Goal: Task Accomplishment & Management: Manage account settings

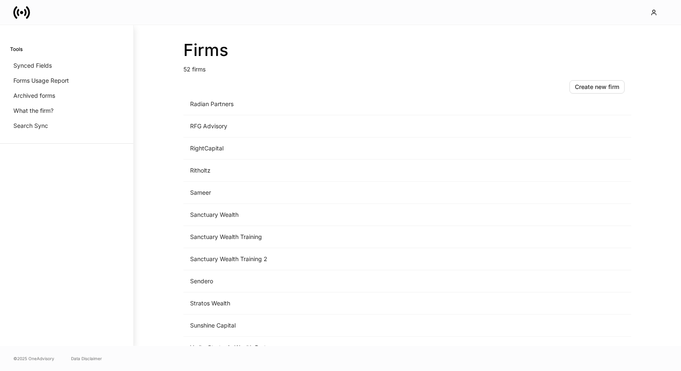
scroll to position [674, 0]
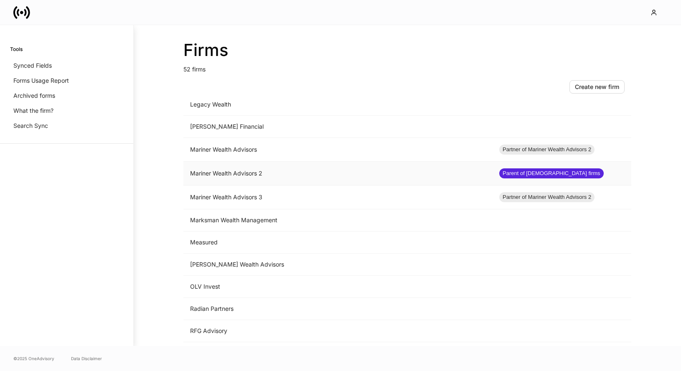
click at [278, 178] on td "Mariner Wealth Advisors 2" at bounding box center [337, 174] width 309 height 24
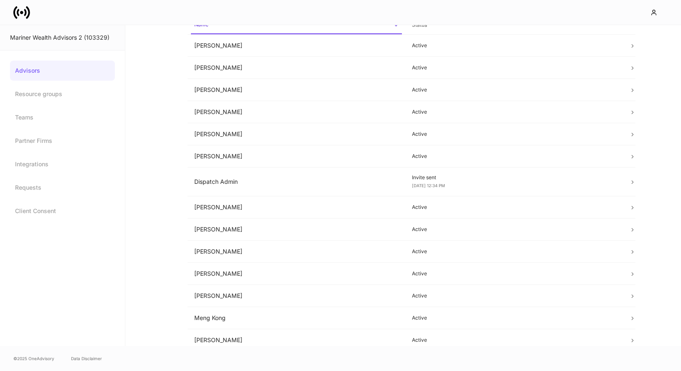
scroll to position [53, 0]
click at [310, 136] on td "Dan Cohen" at bounding box center [296, 133] width 218 height 22
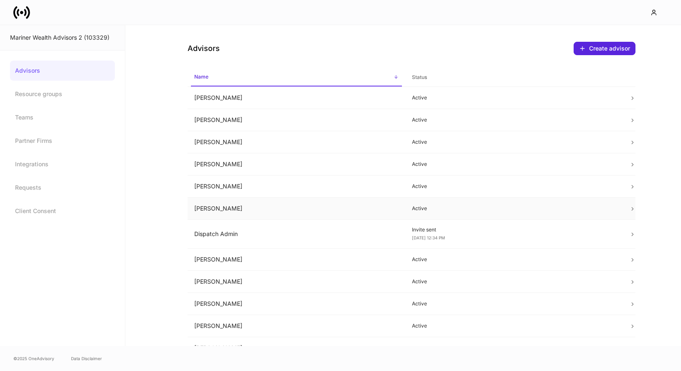
click at [261, 209] on td "Dan Cohen" at bounding box center [296, 209] width 218 height 22
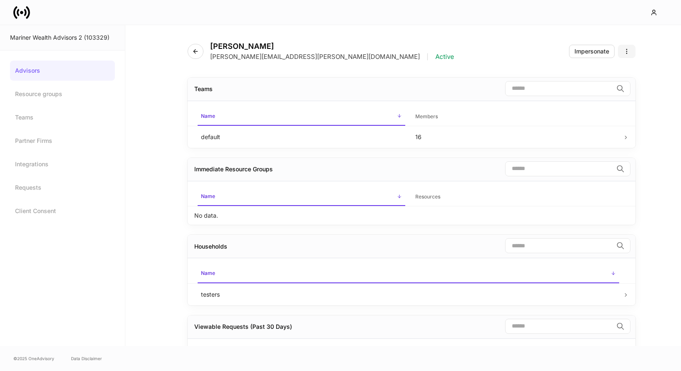
click at [625, 49] on icon "button" at bounding box center [626, 51] width 7 height 7
click at [596, 83] on p "Disable advisor account" at bounding box center [595, 85] width 66 height 8
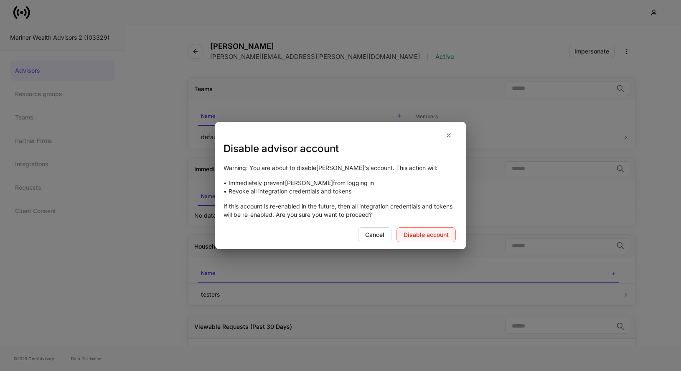
click at [444, 232] on div "Disable account" at bounding box center [425, 235] width 45 height 6
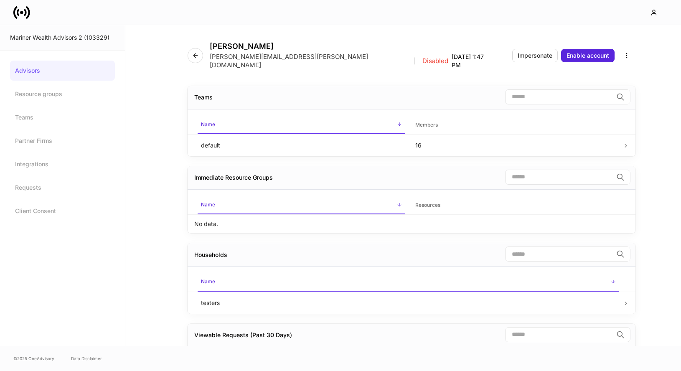
click at [25, 73] on link "Advisors" at bounding box center [62, 71] width 105 height 20
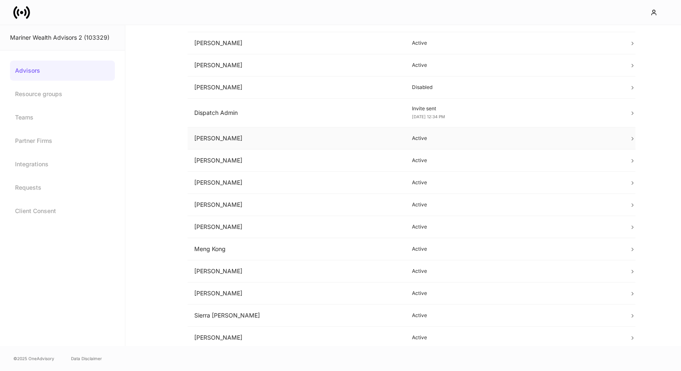
scroll to position [146, 0]
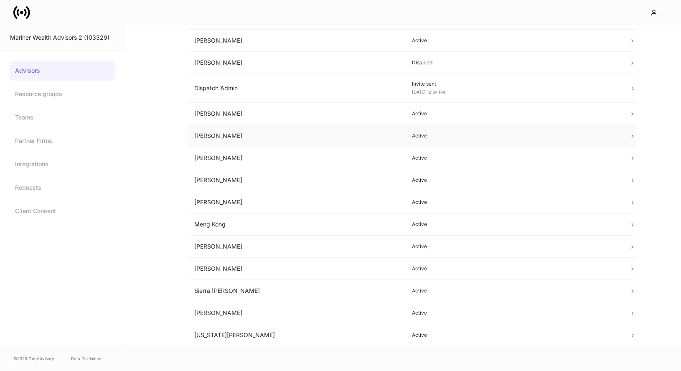
click at [248, 141] on td "Jeff Drake" at bounding box center [296, 136] width 218 height 22
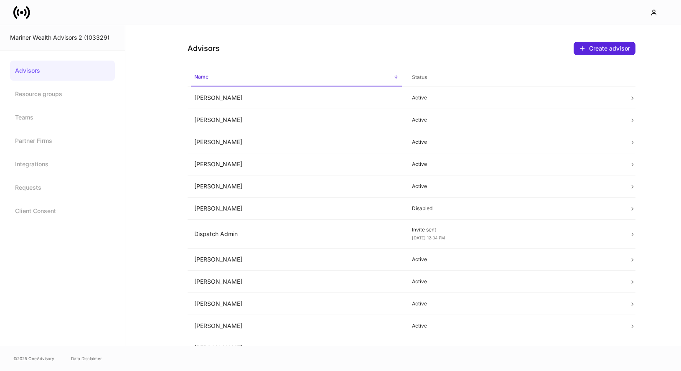
click at [28, 9] on icon at bounding box center [28, 12] width 4 height 13
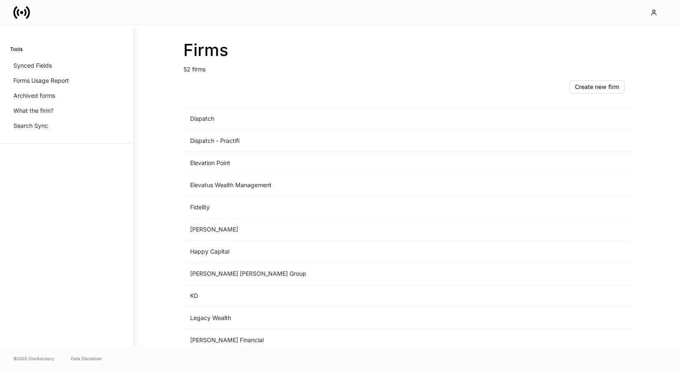
scroll to position [583, 0]
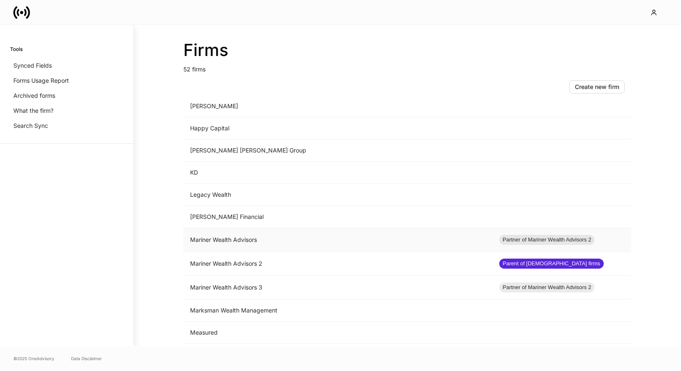
click at [297, 235] on td "Mariner Wealth Advisors" at bounding box center [337, 240] width 309 height 24
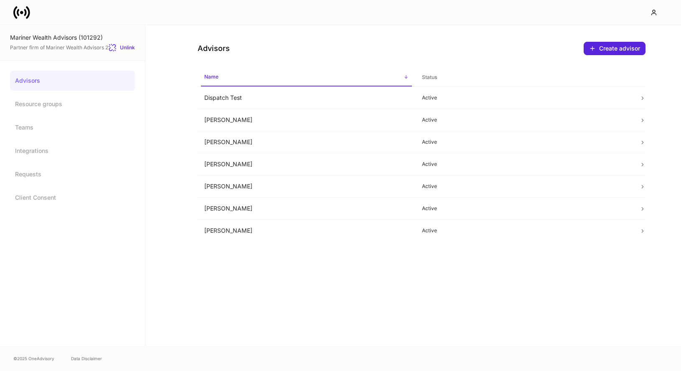
click at [22, 8] on icon at bounding box center [21, 12] width 17 height 17
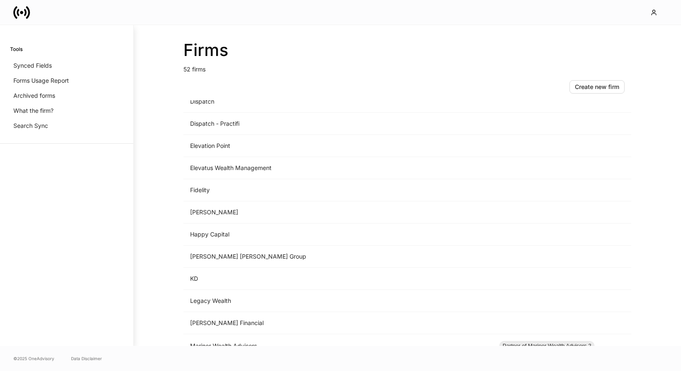
scroll to position [634, 0]
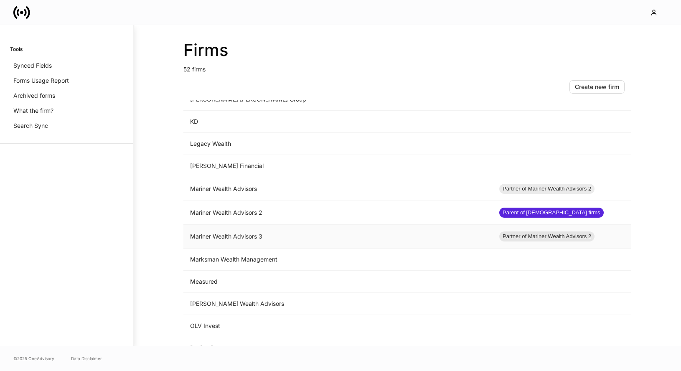
click at [259, 239] on td "Mariner Wealth Advisors 3" at bounding box center [337, 237] width 309 height 24
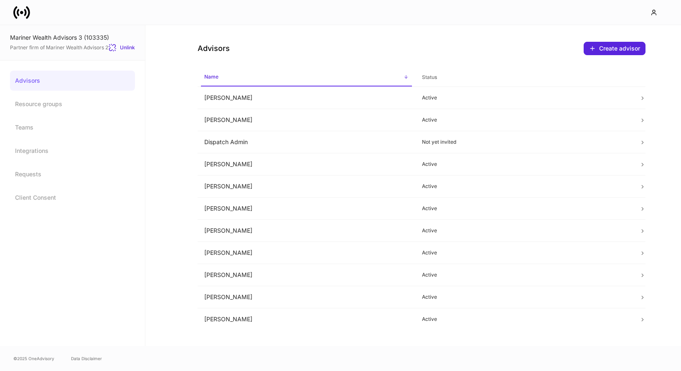
click at [14, 14] on icon at bounding box center [15, 12] width 4 height 13
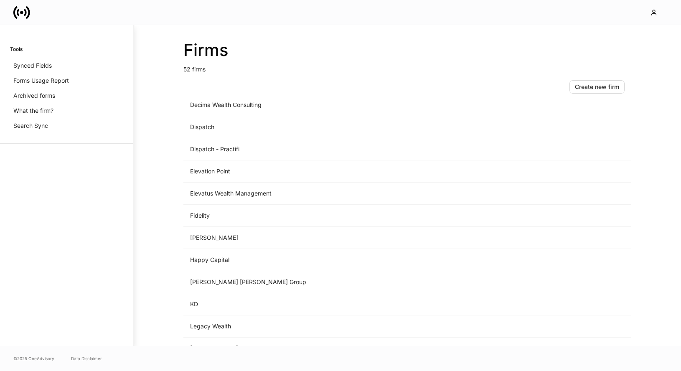
scroll to position [601, 0]
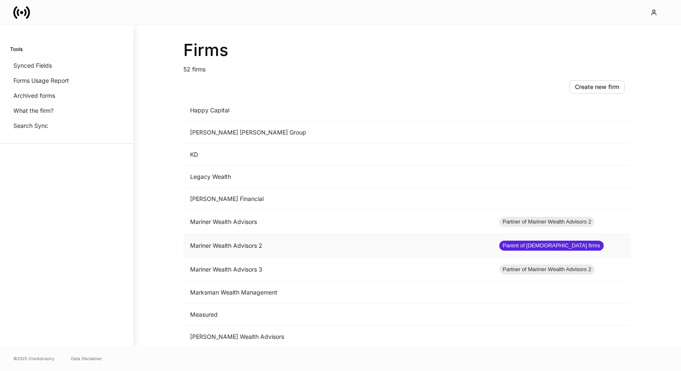
click at [240, 252] on td "Mariner Wealth Advisors 2" at bounding box center [337, 246] width 309 height 24
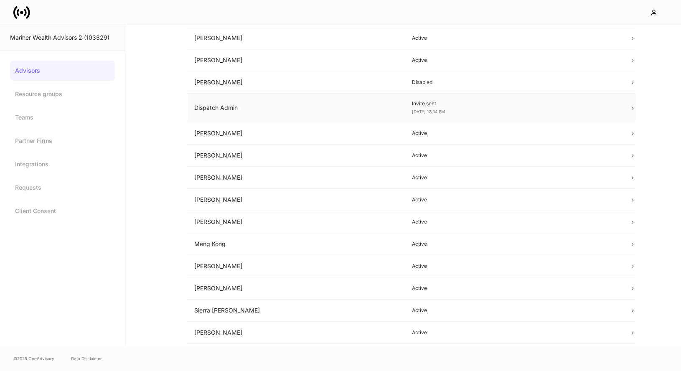
scroll to position [63, 0]
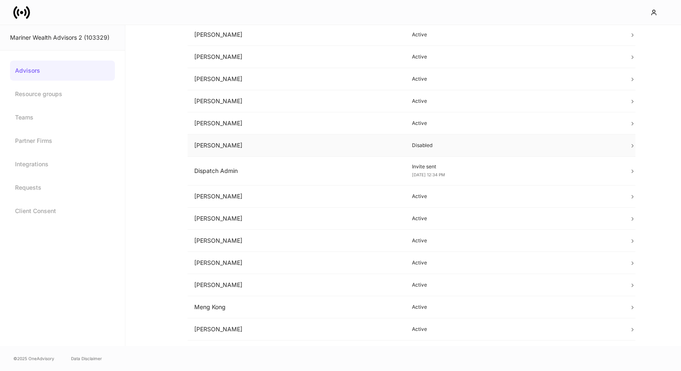
click at [387, 144] on td "Dan Cohen" at bounding box center [296, 145] width 218 height 22
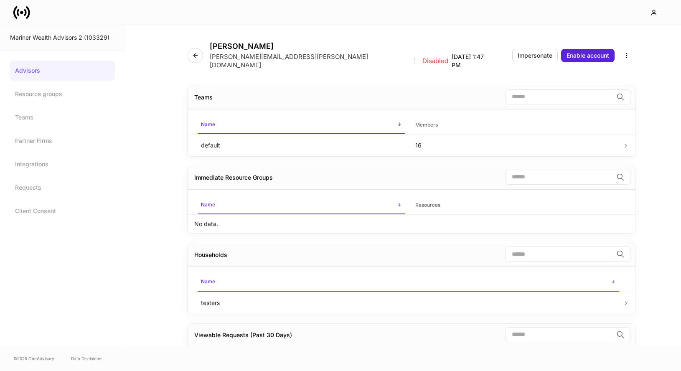
click at [24, 14] on icon at bounding box center [25, 12] width 3 height 7
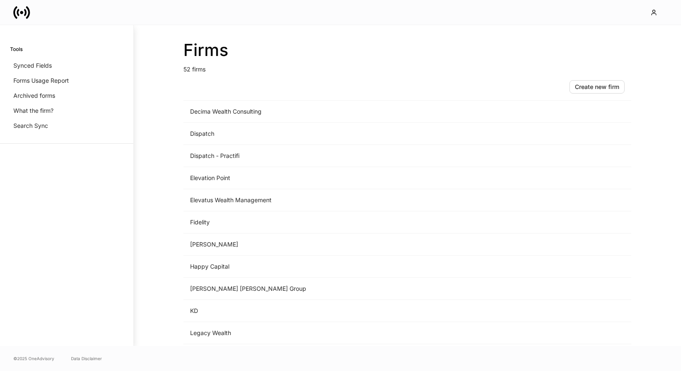
scroll to position [643, 0]
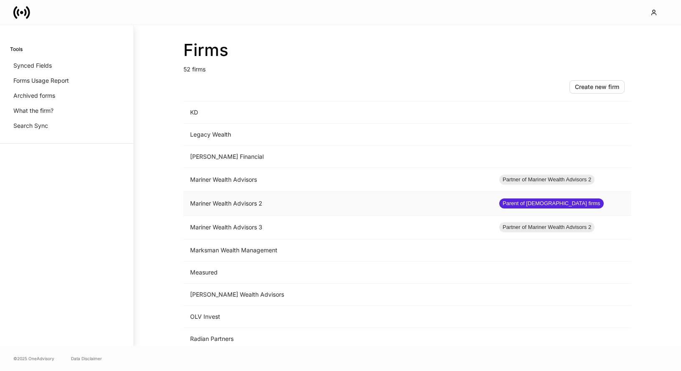
click at [233, 206] on td "Mariner Wealth Advisors 2" at bounding box center [337, 204] width 309 height 24
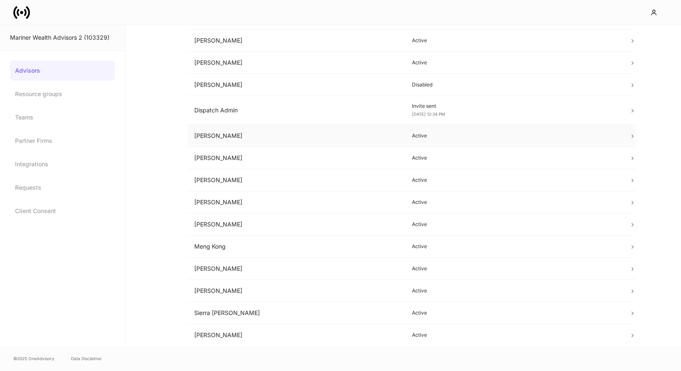
scroll to position [76, 0]
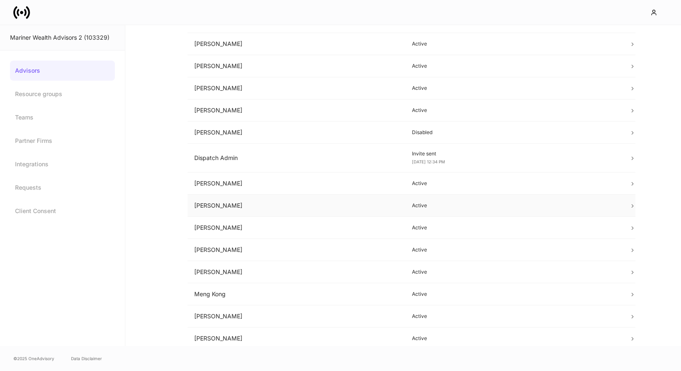
click at [302, 207] on td "Jeff Drake" at bounding box center [296, 206] width 218 height 22
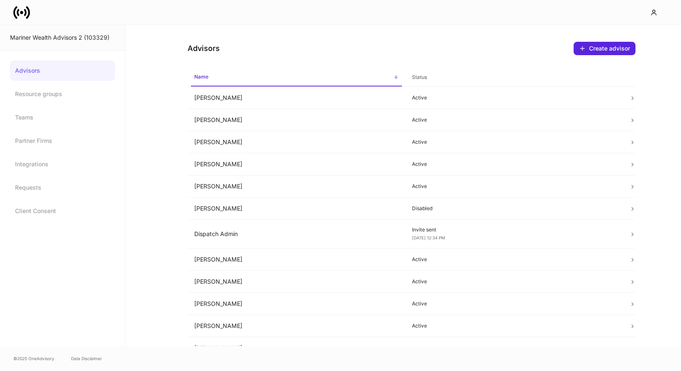
click at [23, 15] on icon at bounding box center [21, 12] width 17 height 17
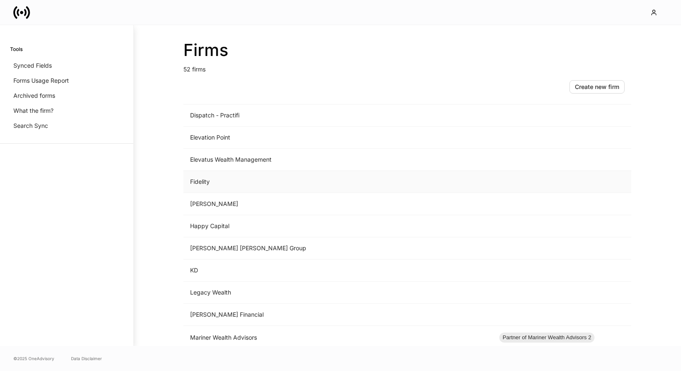
scroll to position [583, 0]
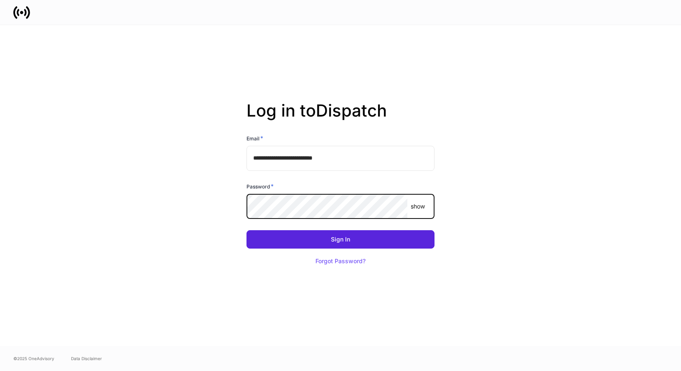
click at [0, 370] on com-1password-button at bounding box center [0, 371] width 0 height 0
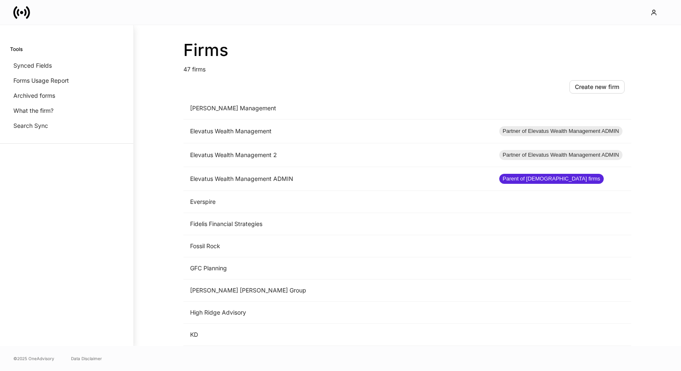
scroll to position [473, 0]
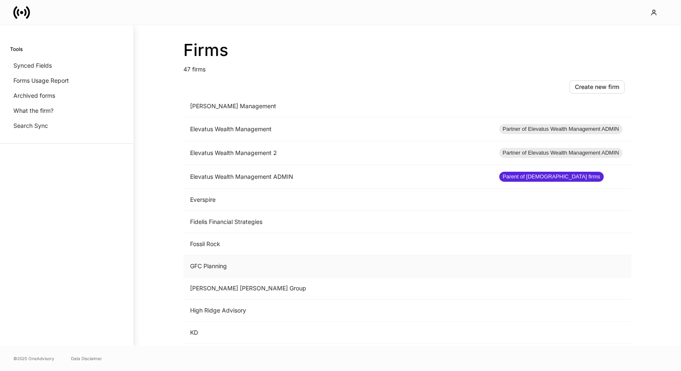
click at [263, 271] on td "GFC Planning" at bounding box center [337, 266] width 309 height 22
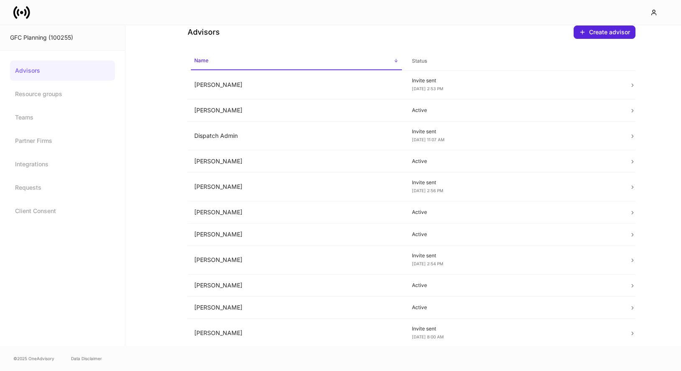
scroll to position [17, 0]
click at [262, 303] on td "[PERSON_NAME]" at bounding box center [296, 307] width 218 height 22
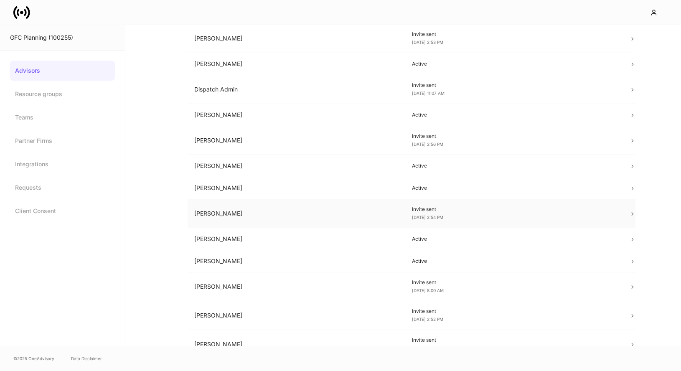
scroll to position [6, 0]
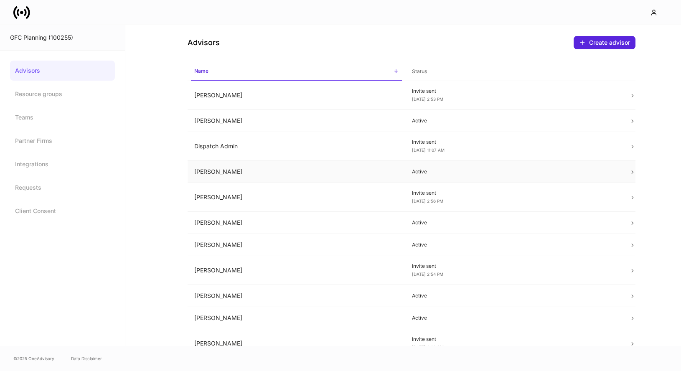
click at [447, 170] on p "Active" at bounding box center [514, 171] width 204 height 7
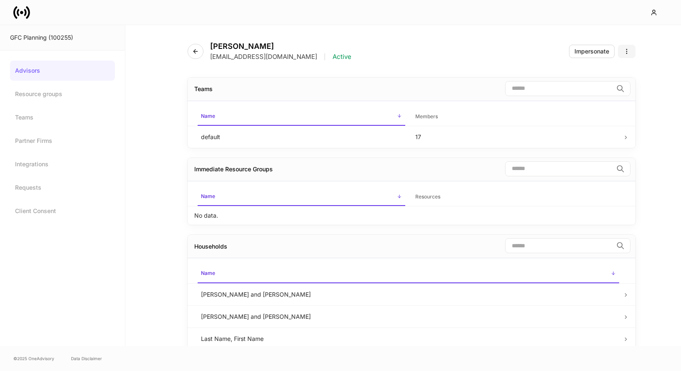
click at [629, 53] on icon "button" at bounding box center [626, 51] width 7 height 7
click at [449, 54] on div at bounding box center [340, 185] width 681 height 371
click at [87, 73] on link "Advisors" at bounding box center [62, 71] width 105 height 20
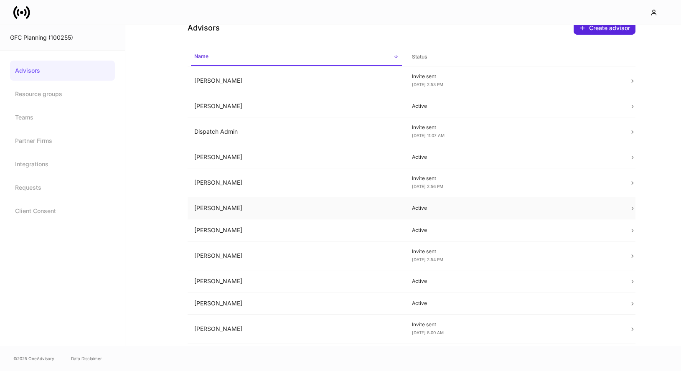
scroll to position [21, 0]
click at [280, 299] on td "Kelly Soergel" at bounding box center [296, 303] width 218 height 22
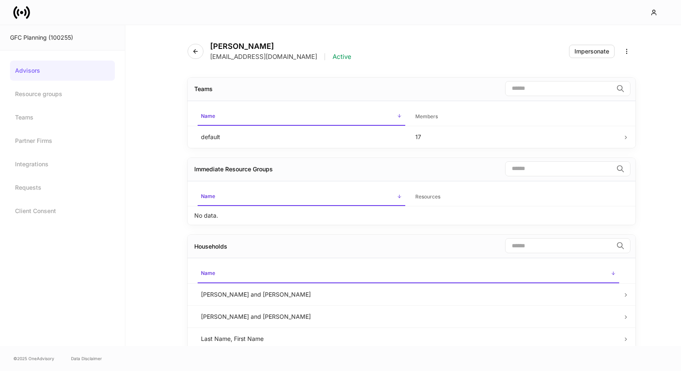
click at [39, 71] on link "Advisors" at bounding box center [62, 71] width 105 height 20
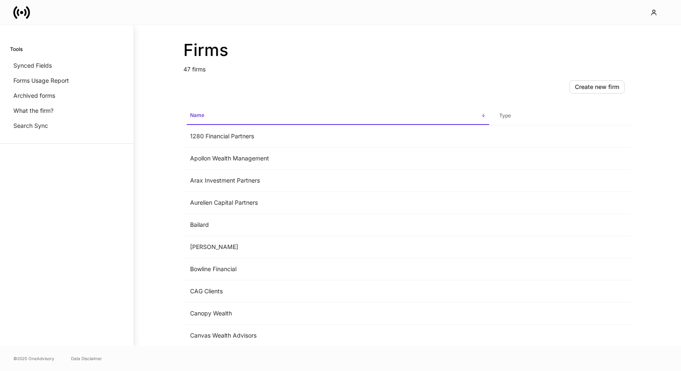
scroll to position [824, 0]
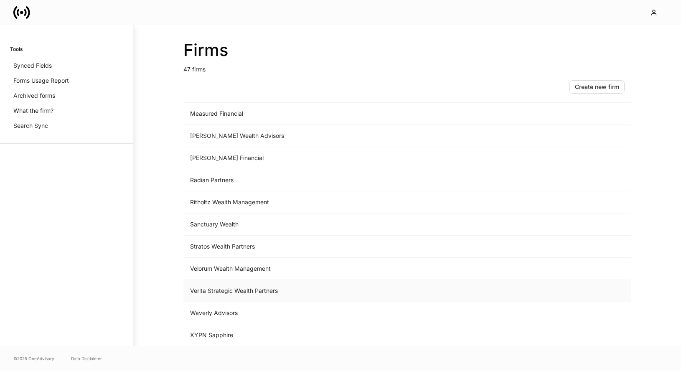
click at [261, 292] on td "Verita Strategic Wealth Partners" at bounding box center [337, 291] width 309 height 22
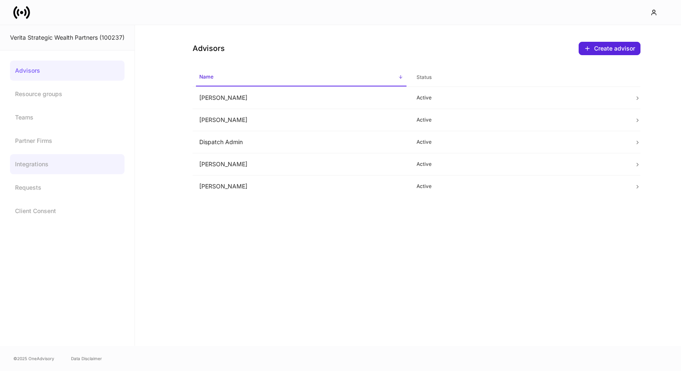
click at [53, 165] on link "Integrations" at bounding box center [67, 164] width 114 height 20
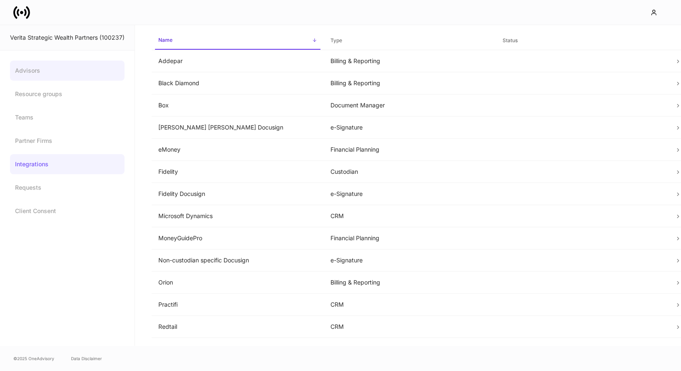
click at [53, 76] on link "Advisors" at bounding box center [67, 71] width 114 height 20
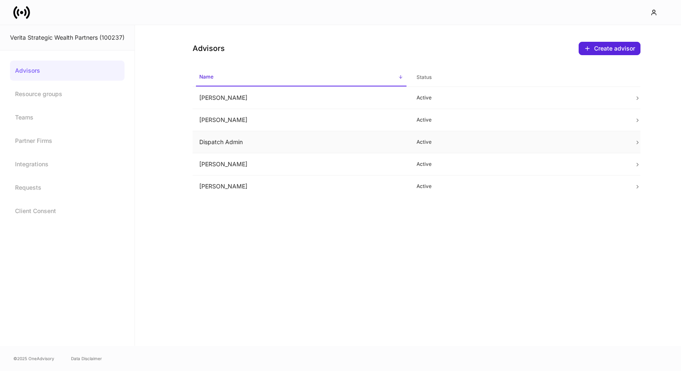
click at [294, 143] on td "Dispatch Admin" at bounding box center [301, 142] width 218 height 22
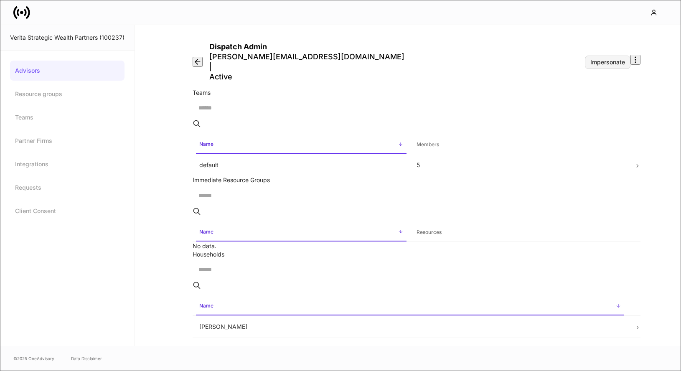
click at [592, 59] on div "Impersonate" at bounding box center [607, 62] width 35 height 6
